Goal: Information Seeking & Learning: Learn about a topic

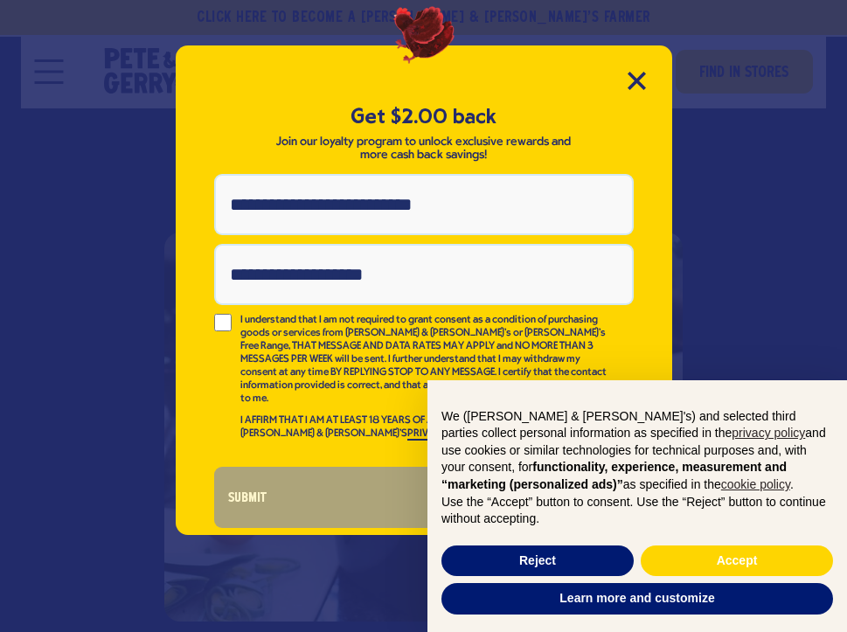
click at [636, 71] on div "Get $2.00 back Join our loyalty program to unlock exclusive rewards and more ca…" at bounding box center [424, 289] width 496 height 489
click at [640, 95] on div "Get $2.00 back Join our loyalty program to unlock exclusive rewards and more ca…" at bounding box center [424, 289] width 496 height 489
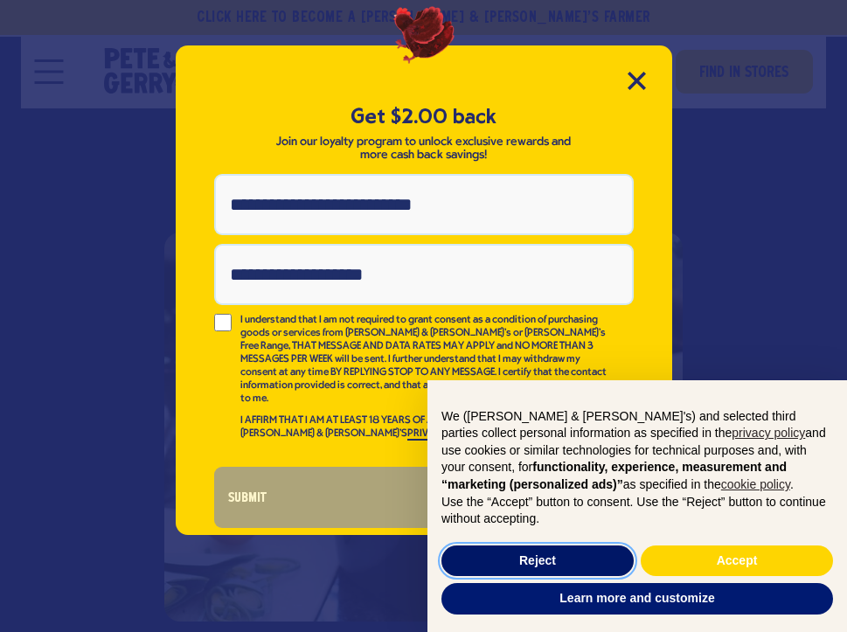
click at [567, 555] on button "Reject" at bounding box center [537, 560] width 192 height 31
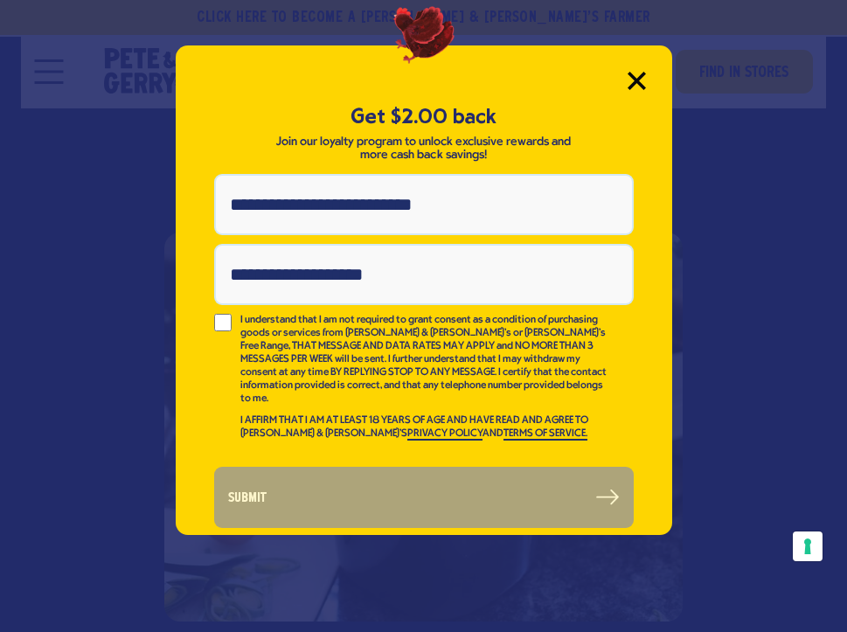
click at [635, 73] on icon "Close Modal" at bounding box center [637, 81] width 18 height 18
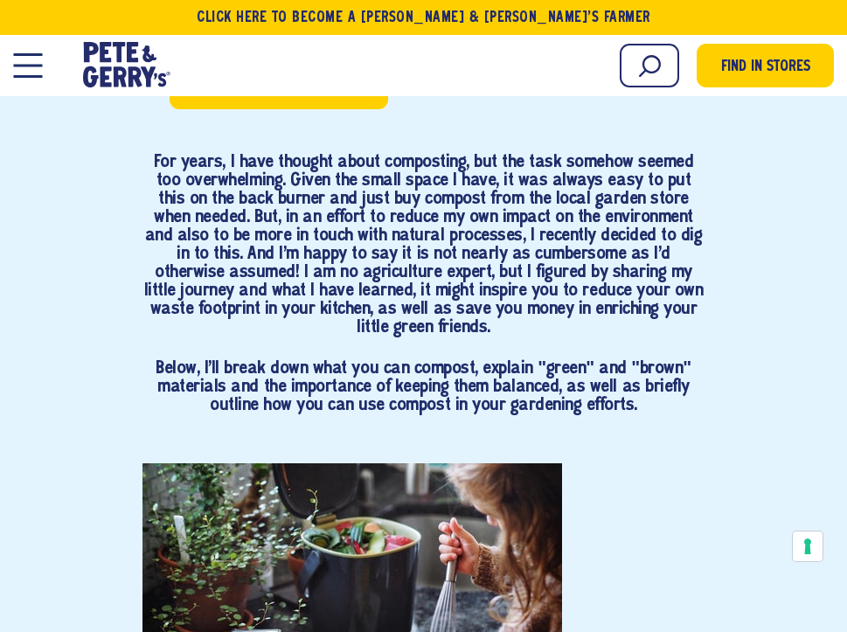
scroll to position [798, 0]
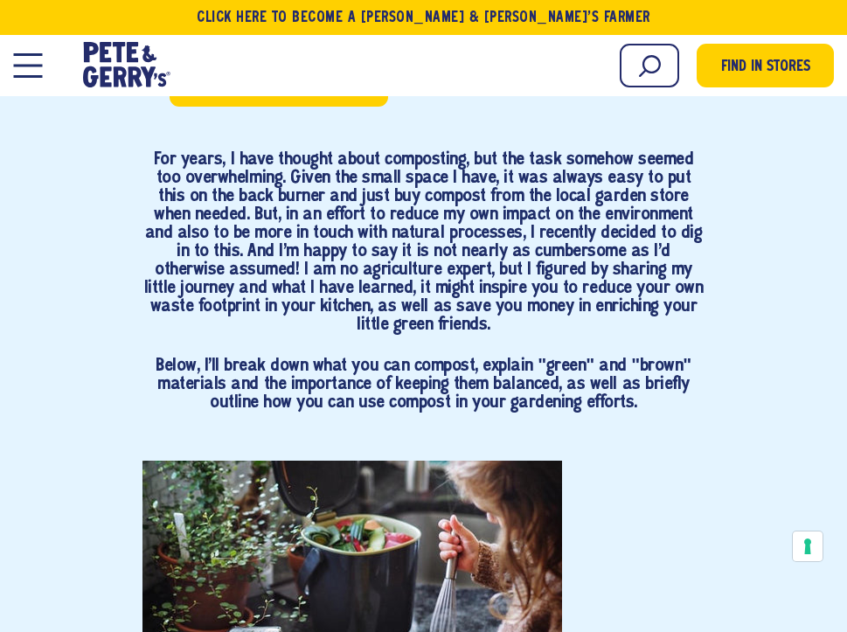
click at [580, 188] on h4 "For years, I have thought about composting, but the task somehow seemed too ove…" at bounding box center [423, 242] width 563 height 184
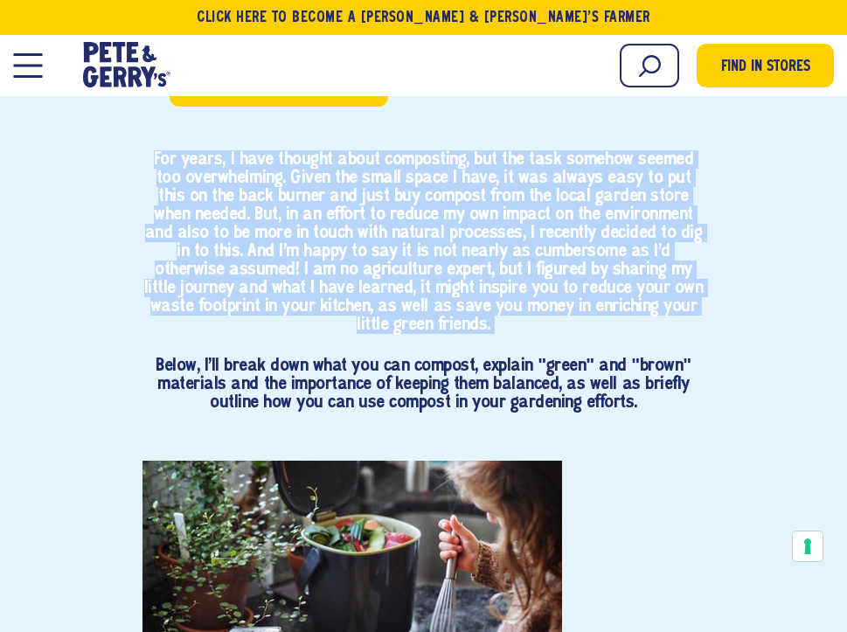
click at [563, 229] on h4 "For years, I have thought about composting, but the task somehow seemed too ove…" at bounding box center [423, 242] width 563 height 184
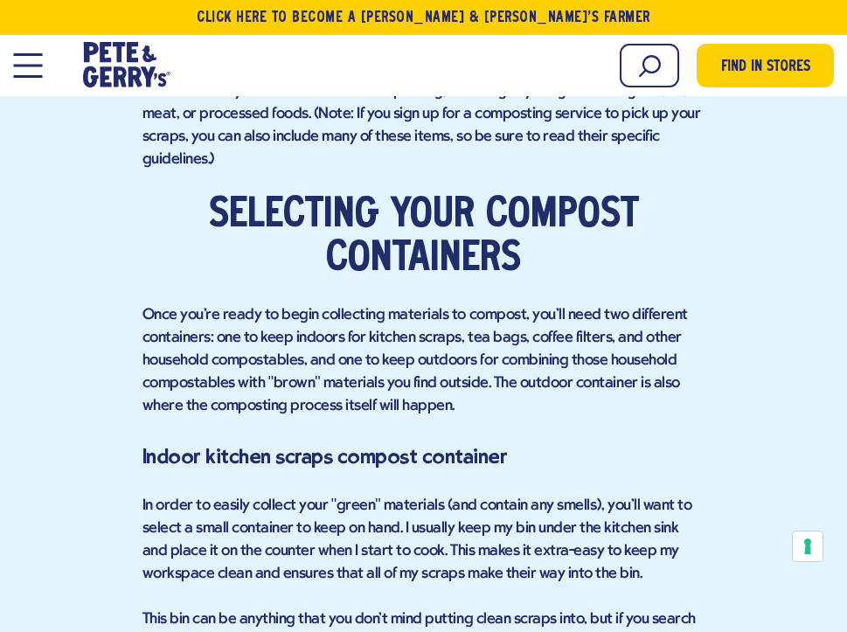
scroll to position [2590, 0]
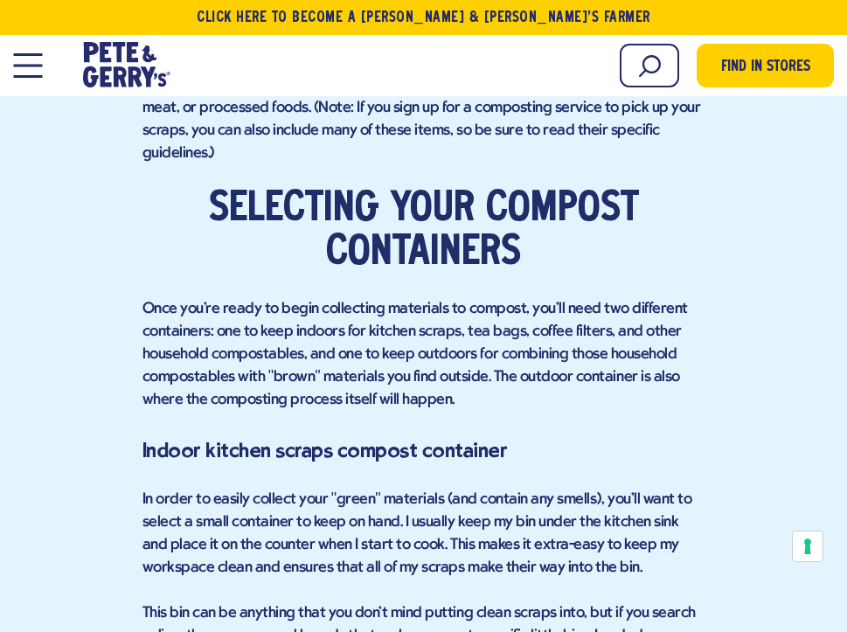
click at [372, 298] on p "Once you're ready to begin collecting materials to compost, you'll need two dif…" at bounding box center [423, 355] width 563 height 114
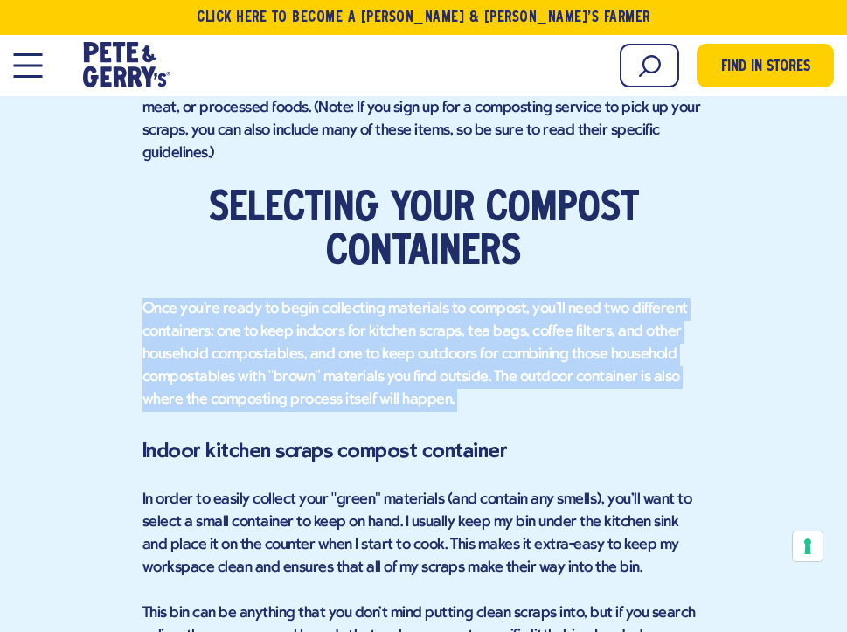
click at [370, 304] on p "Once you're ready to begin collecting materials to compost, you'll need two dif…" at bounding box center [423, 355] width 563 height 114
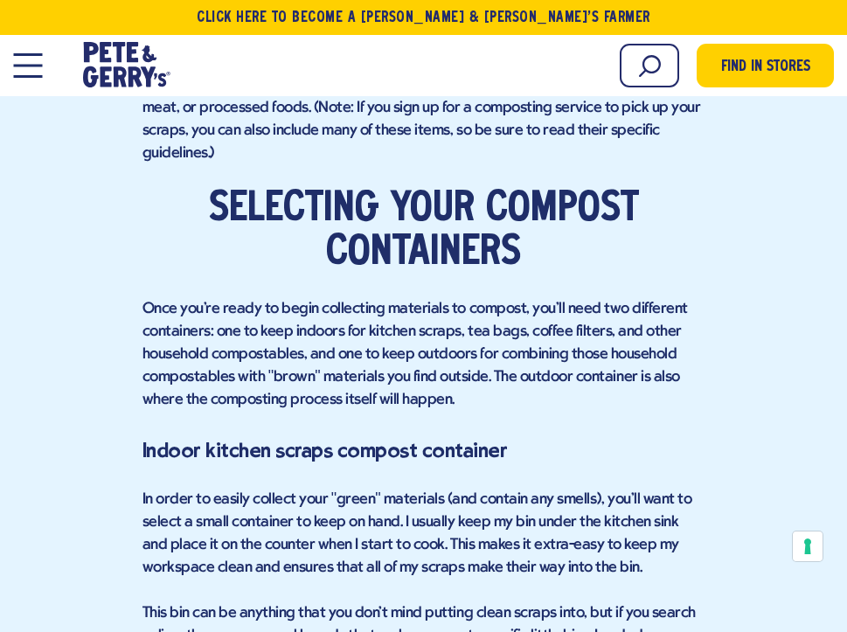
click at [370, 304] on p "Once you're ready to begin collecting materials to compost, you'll need two dif…" at bounding box center [423, 355] width 563 height 114
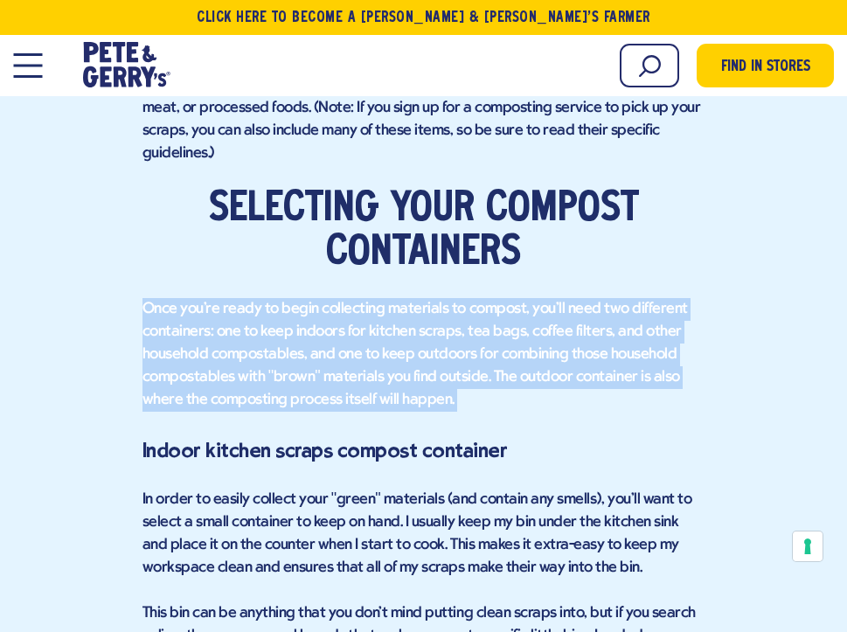
click at [380, 331] on p "Once you're ready to begin collecting materials to compost, you'll need two dif…" at bounding box center [423, 355] width 563 height 114
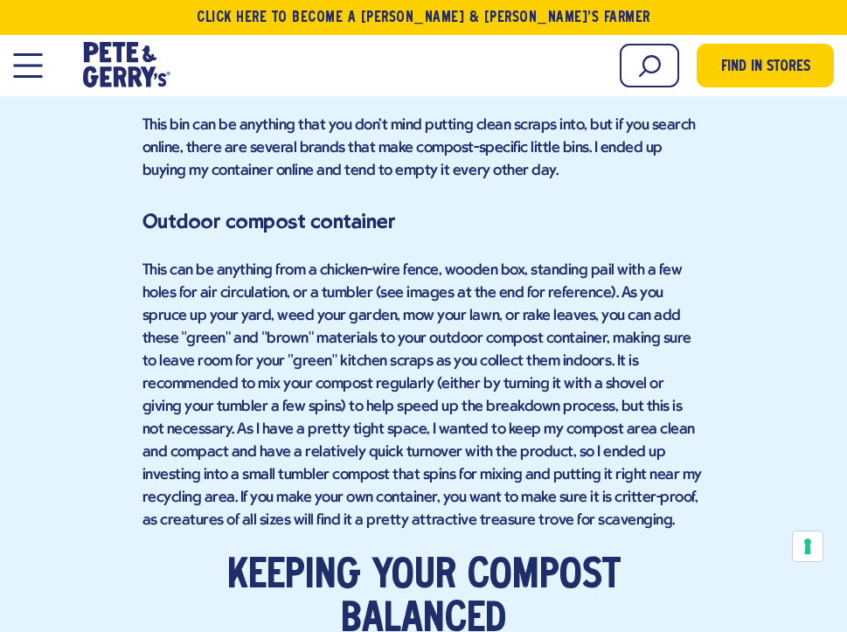
scroll to position [3083, 0]
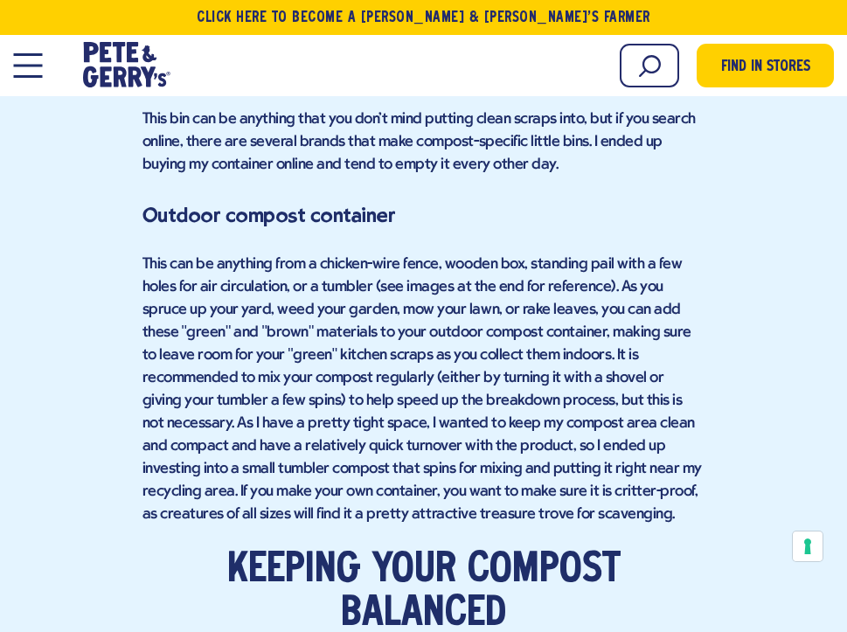
click at [391, 315] on p "This can be anything from a chicken-wire fence, wooden box, standing pail with …" at bounding box center [423, 389] width 563 height 273
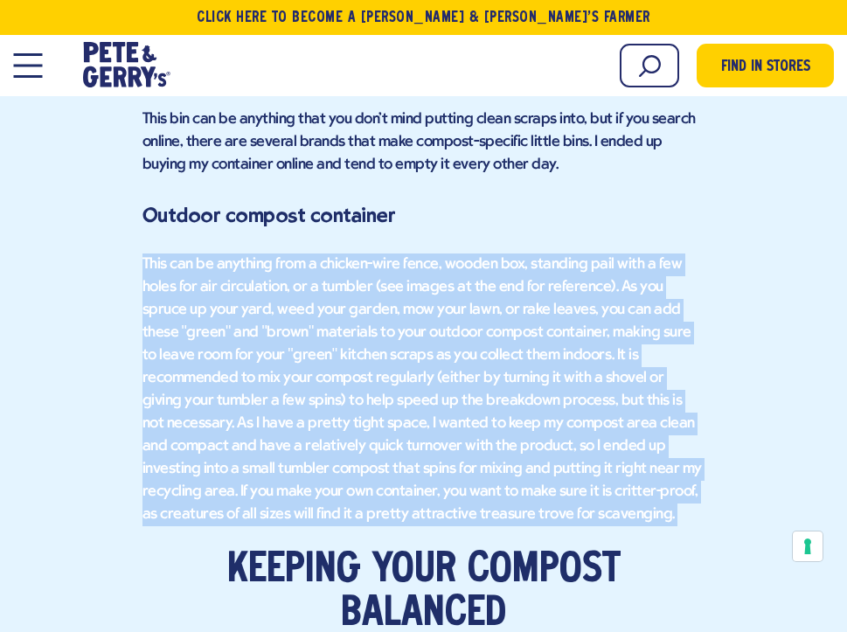
click at [382, 356] on p "This can be anything from a chicken-wire fence, wooden box, standing pail with …" at bounding box center [423, 389] width 563 height 273
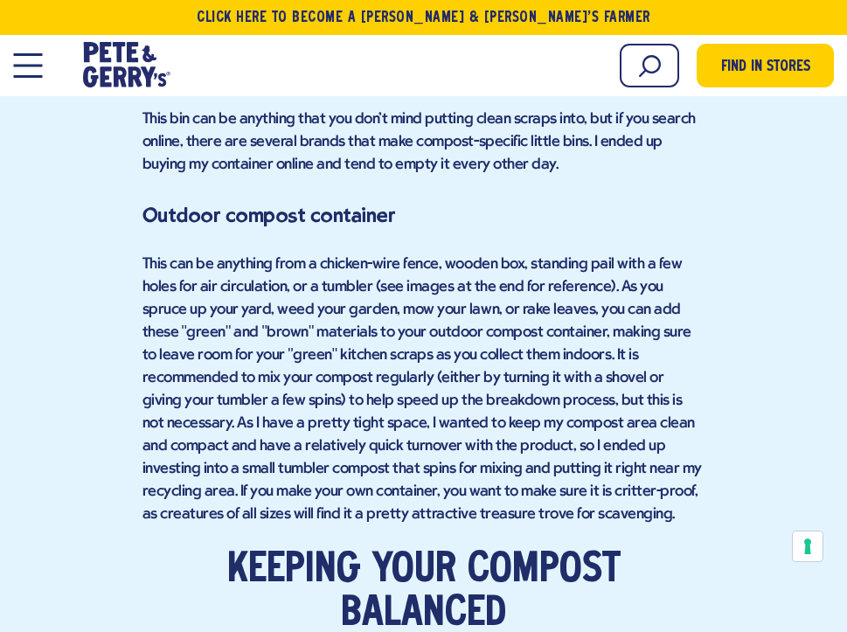
click at [251, 253] on p "This can be anything from a chicken-wire fence, wooden box, standing pail with …" at bounding box center [423, 389] width 563 height 273
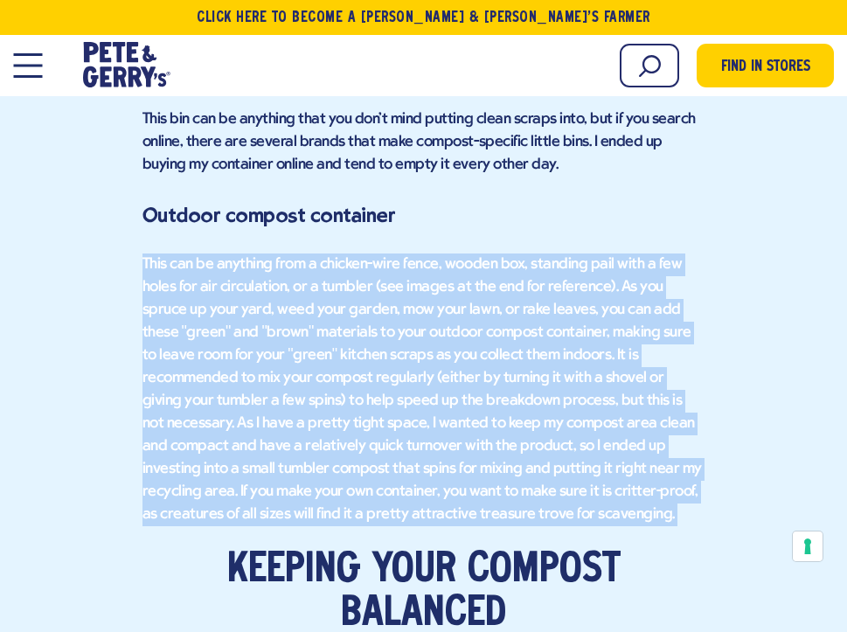
click at [296, 280] on p "This can be anything from a chicken-wire fence, wooden box, standing pail with …" at bounding box center [423, 389] width 563 height 273
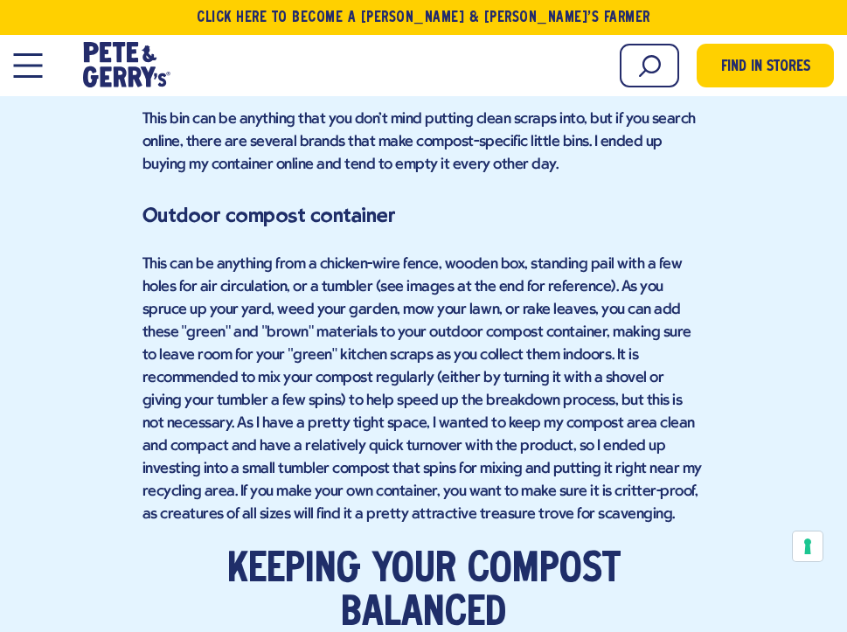
click at [296, 280] on p "This can be anything from a chicken-wire fence, wooden box, standing pail with …" at bounding box center [423, 389] width 563 height 273
click at [313, 264] on p "This can be anything from a chicken-wire fence, wooden box, standing pail with …" at bounding box center [423, 389] width 563 height 273
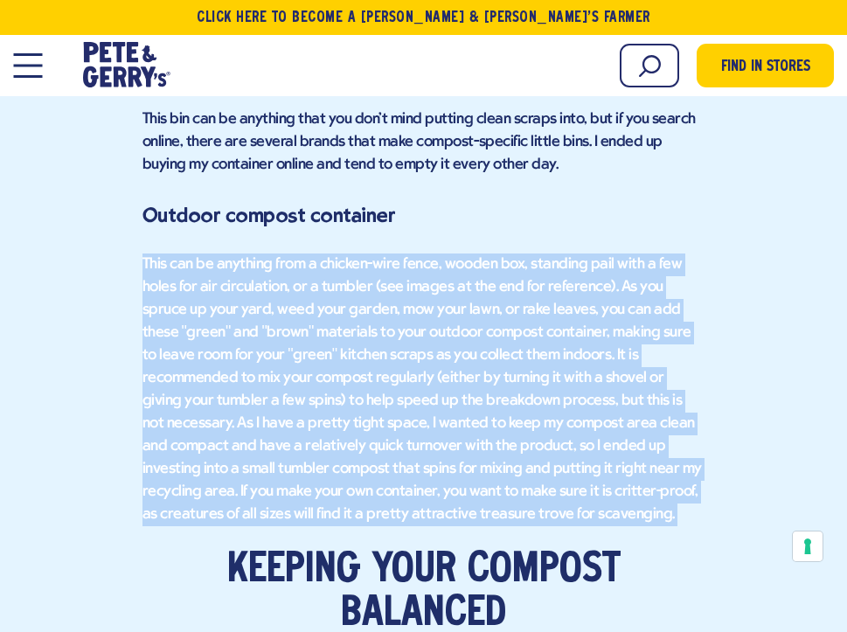
click at [310, 289] on p "This can be anything from a chicken-wire fence, wooden box, standing pail with …" at bounding box center [423, 389] width 563 height 273
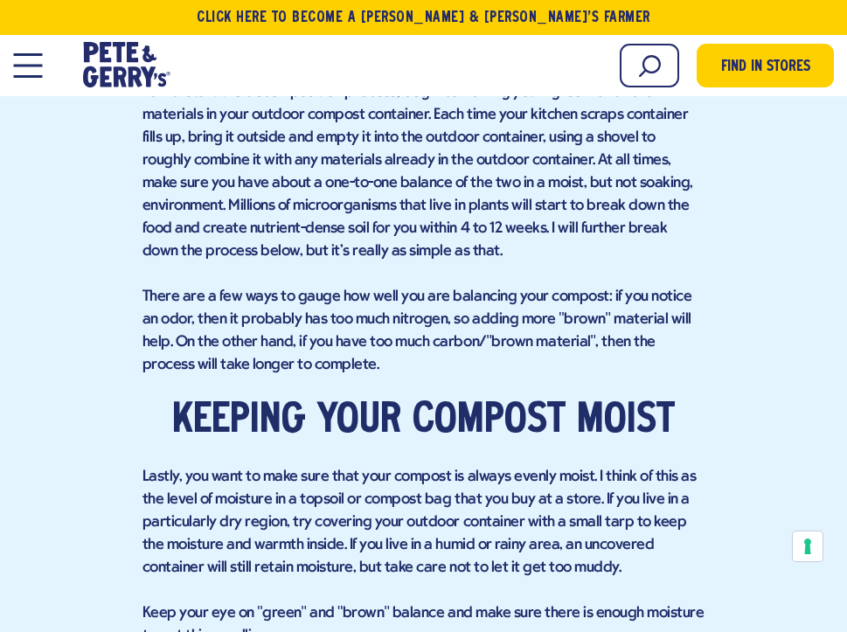
scroll to position [3478, 0]
